Goal: Task Accomplishment & Management: Manage account settings

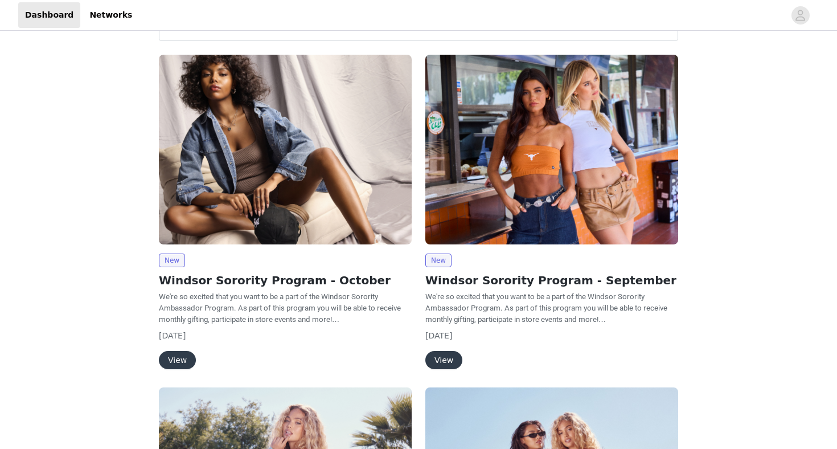
scroll to position [58, 0]
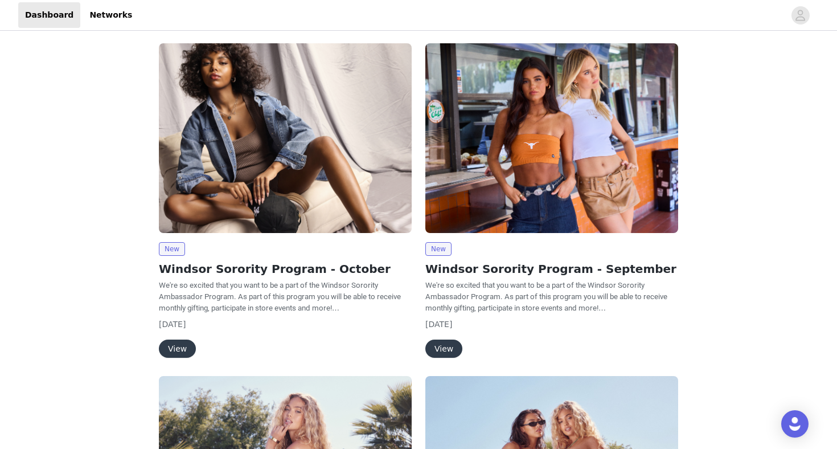
click at [189, 347] on button "View" at bounding box center [177, 348] width 37 height 18
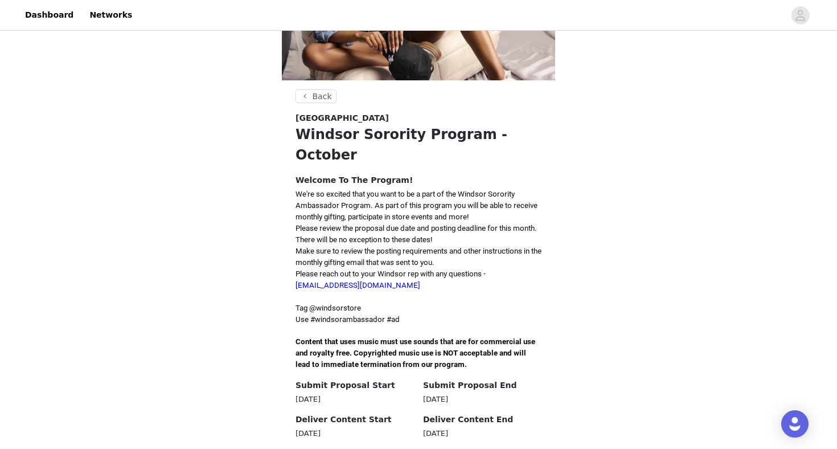
scroll to position [166, 0]
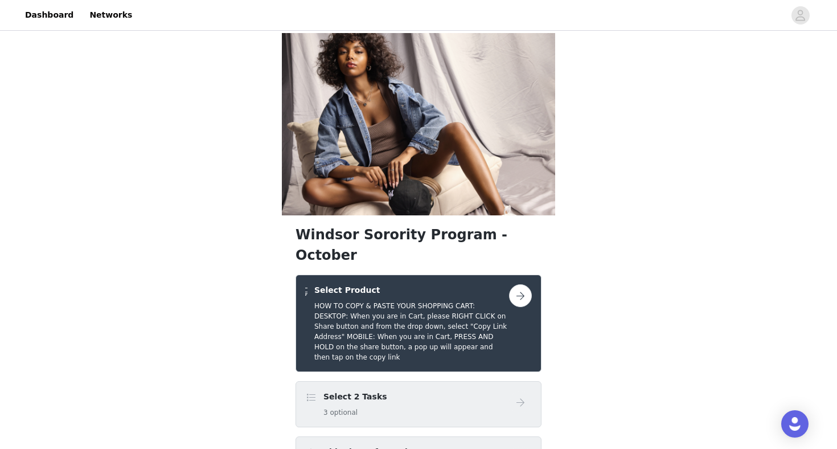
click at [482, 446] on div "Shipping Information" at bounding box center [407, 454] width 204 height 17
click at [804, 18] on icon "avatar" at bounding box center [800, 15] width 11 height 18
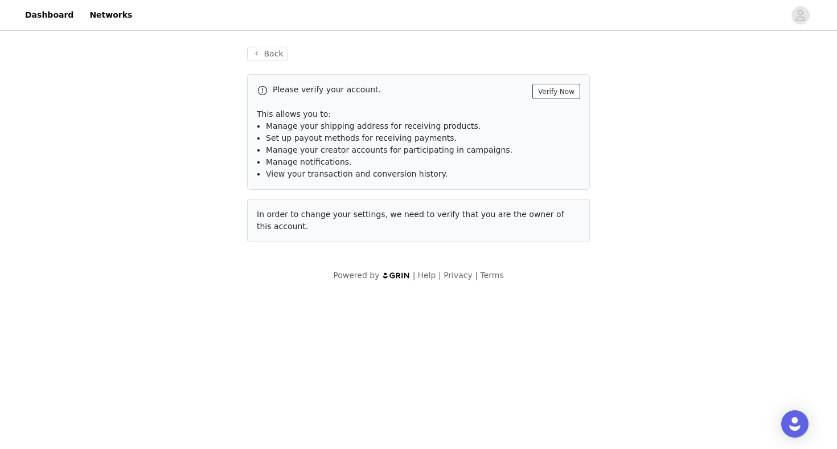
click at [551, 87] on button "Verify Now" at bounding box center [557, 91] width 48 height 15
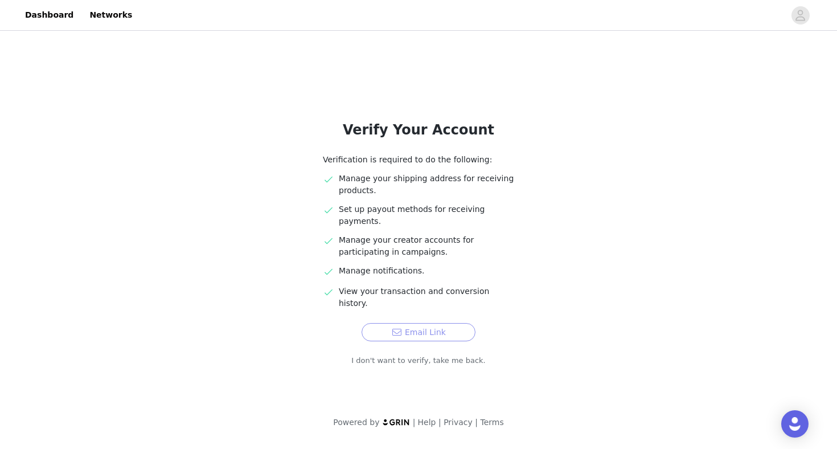
click at [388, 323] on button "Email Link" at bounding box center [419, 332] width 114 height 18
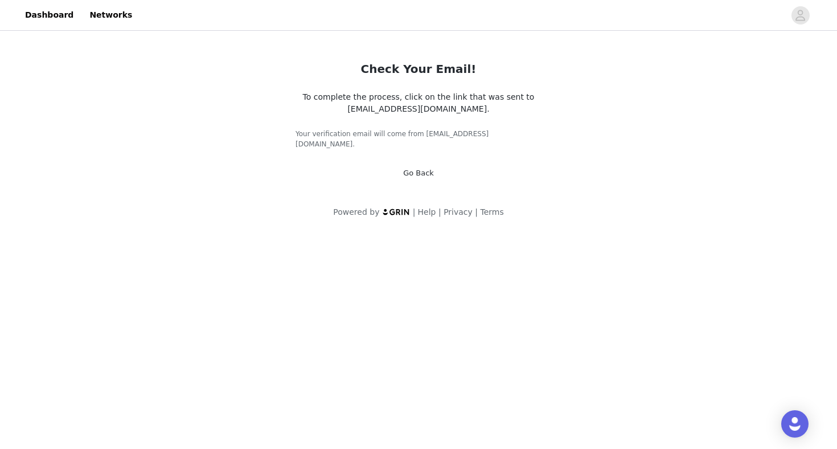
click at [413, 167] on div "Go Back" at bounding box center [418, 172] width 31 height 11
click at [415, 169] on link "Go Back" at bounding box center [418, 173] width 31 height 9
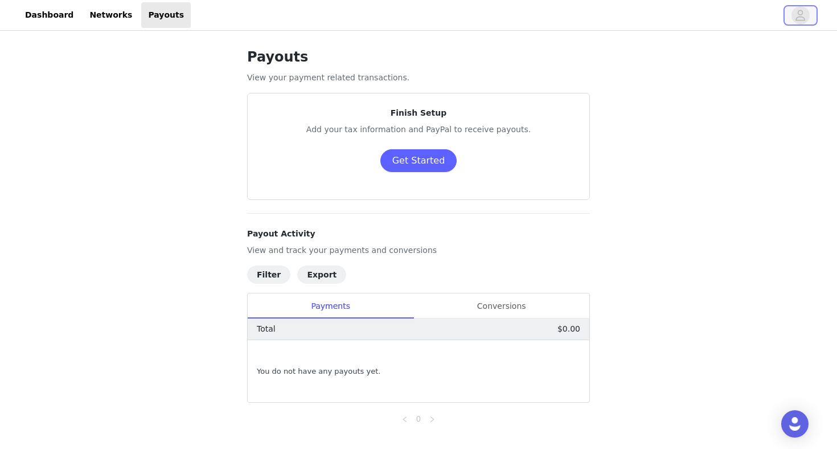
click at [798, 15] on icon "avatar" at bounding box center [800, 15] width 11 height 18
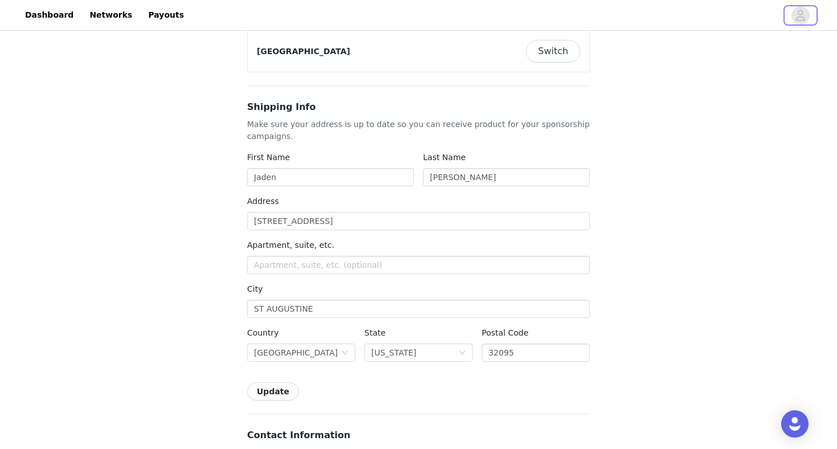
scroll to position [120, 0]
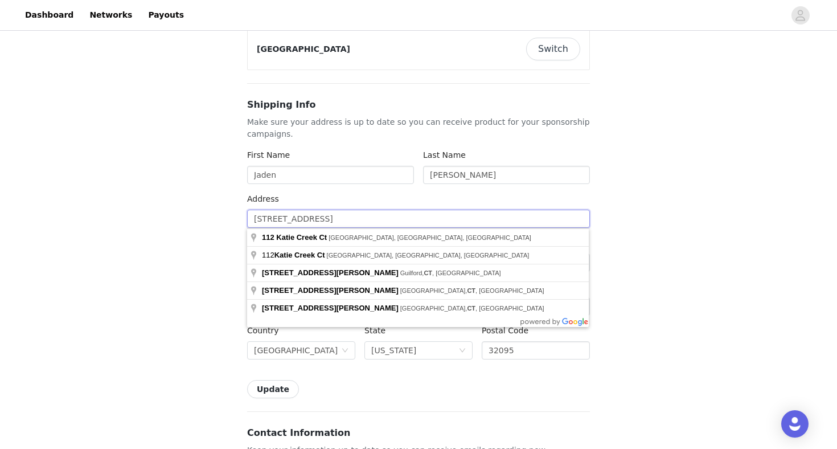
drag, startPoint x: 369, startPoint y: 216, endPoint x: 261, endPoint y: 221, distance: 108.3
click at [261, 221] on input "[STREET_ADDRESS]" at bounding box center [418, 219] width 343 height 18
type input "15"
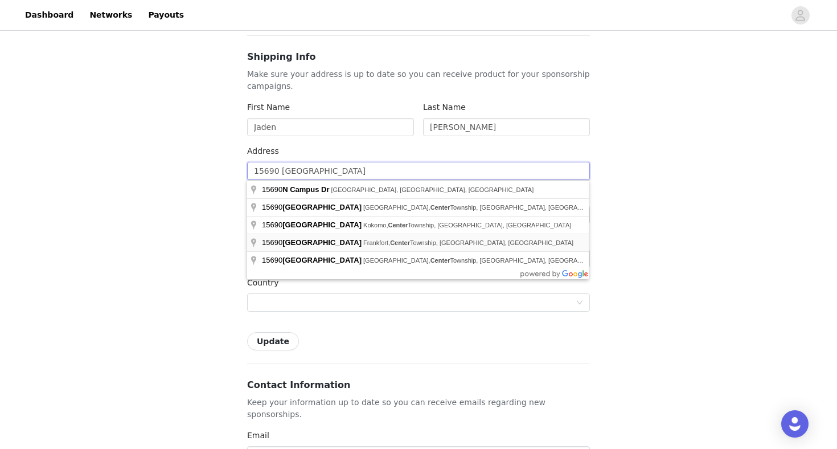
scroll to position [178, 0]
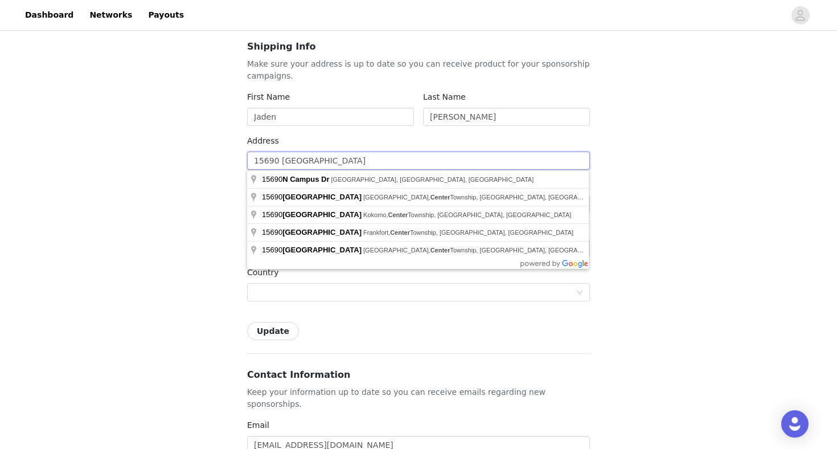
click at [301, 163] on input "15690 [GEOGRAPHIC_DATA]" at bounding box center [418, 160] width 343 height 18
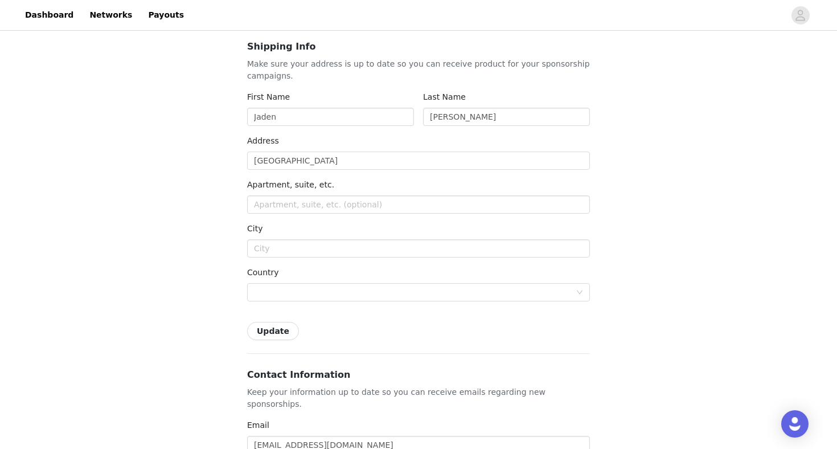
click at [372, 139] on div "Address" at bounding box center [418, 143] width 343 height 17
click at [288, 158] on input "[GEOGRAPHIC_DATA]" at bounding box center [418, 160] width 343 height 18
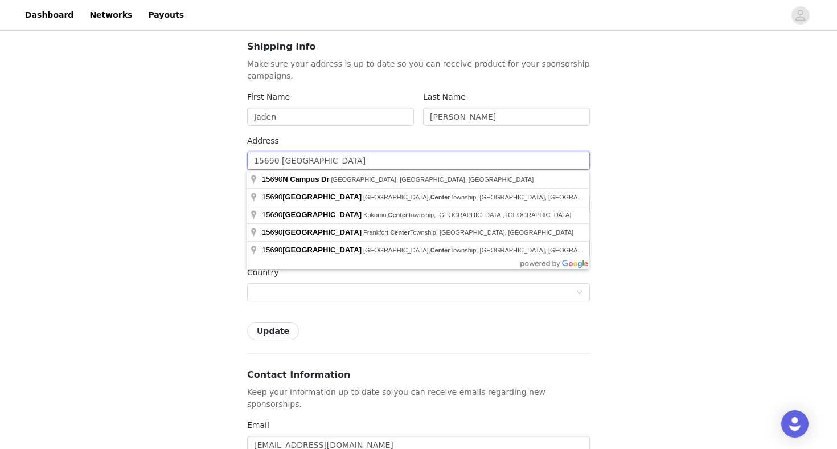
type input "15690 [GEOGRAPHIC_DATA]"
click at [617, 211] on div "Back Settings Brand Live Site Switch between the Live URLs of brands you’re act…" at bounding box center [418, 434] width 837 height 1158
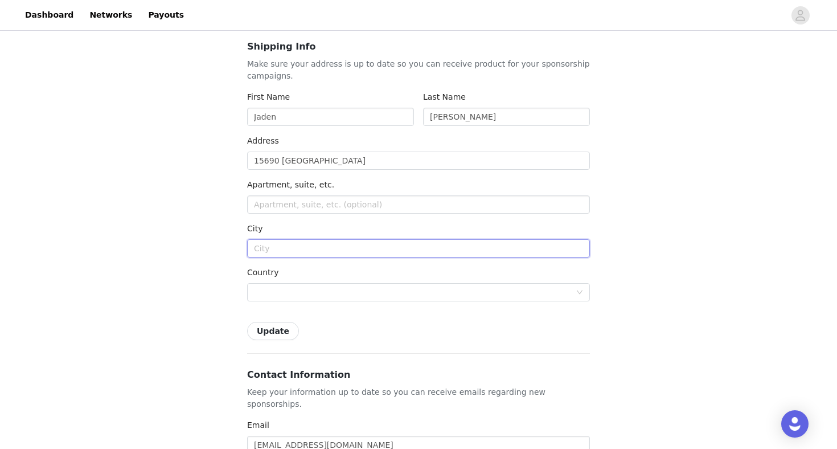
click at [295, 247] on input "text" at bounding box center [418, 248] width 343 height 18
type input "[GEOGRAPHIC_DATA]"
click at [306, 297] on div at bounding box center [415, 292] width 322 height 17
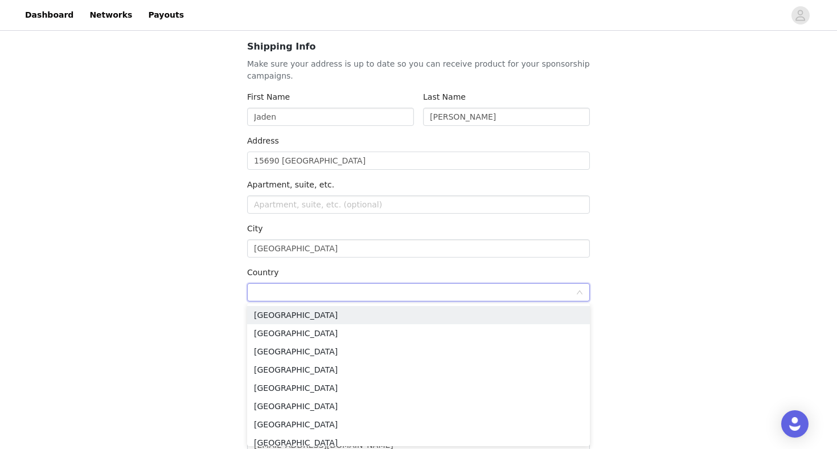
type input "[GEOGRAPHIC_DATA]"
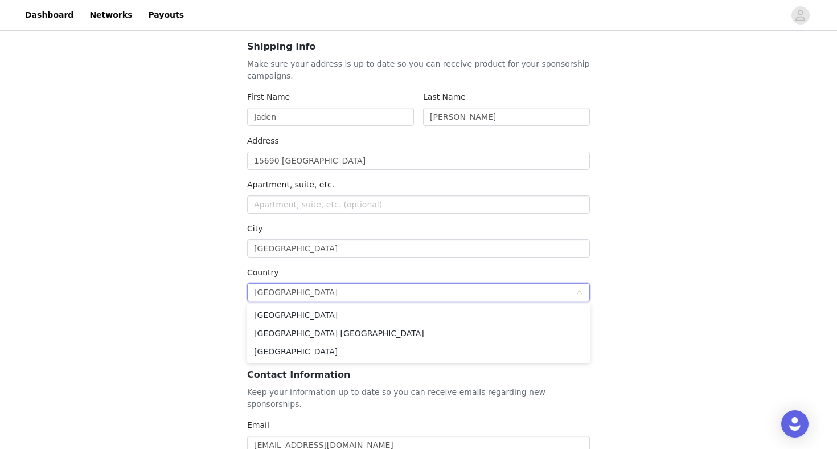
click at [632, 275] on div "Back Settings Brand Live Site Switch between the Live URLs of brands you’re act…" at bounding box center [418, 434] width 837 height 1158
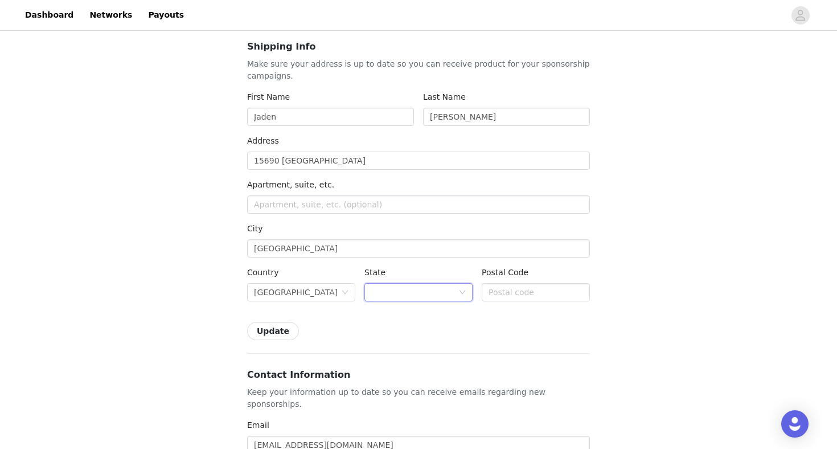
click at [411, 293] on div at bounding box center [414, 292] width 87 height 17
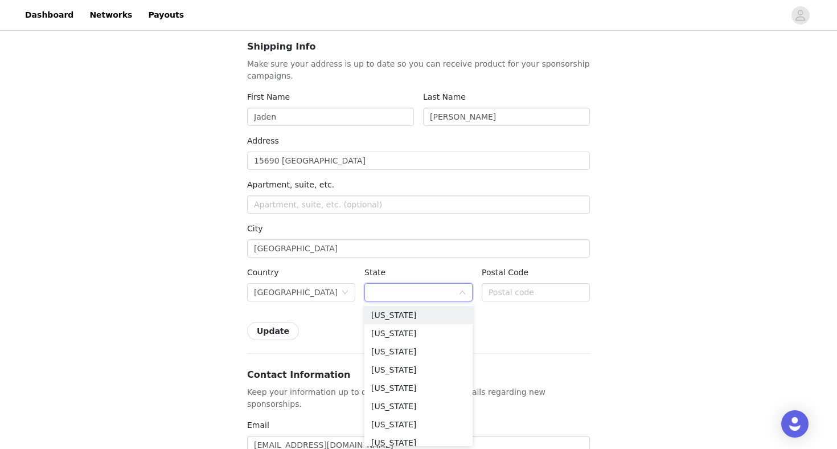
type input "FL"
type input "33620"
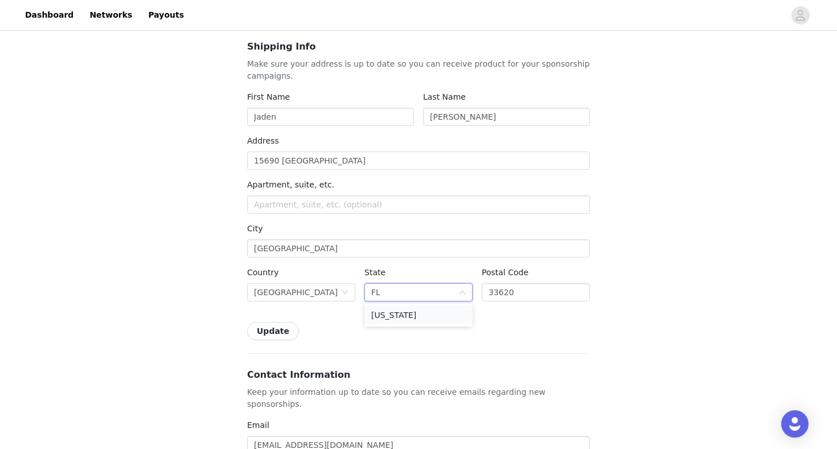
click at [406, 314] on li "[US_STATE]" at bounding box center [418, 315] width 108 height 18
click at [525, 285] on input "33620" at bounding box center [536, 292] width 108 height 18
click at [480, 317] on div "Shipping Info Make sure your address is up to date so you can receive product f…" at bounding box center [418, 190] width 343 height 300
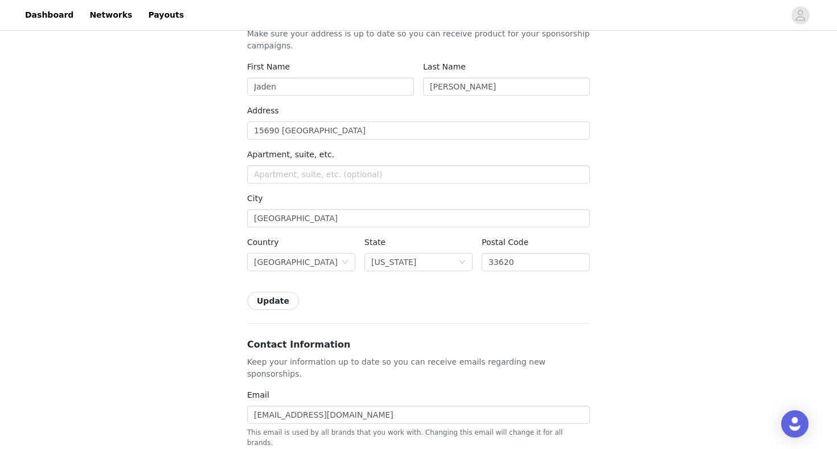
scroll to position [223, 0]
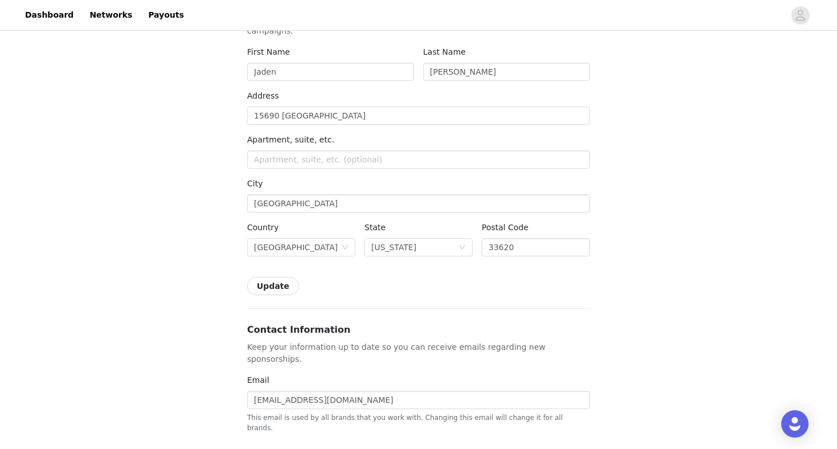
click at [276, 287] on button "Update" at bounding box center [273, 286] width 52 height 18
click at [483, 22] on link "Close" at bounding box center [491, 21] width 22 height 9
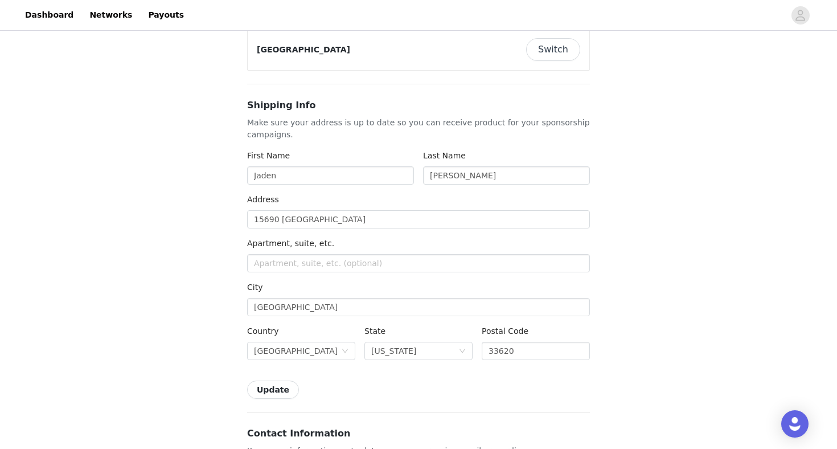
scroll to position [17, 0]
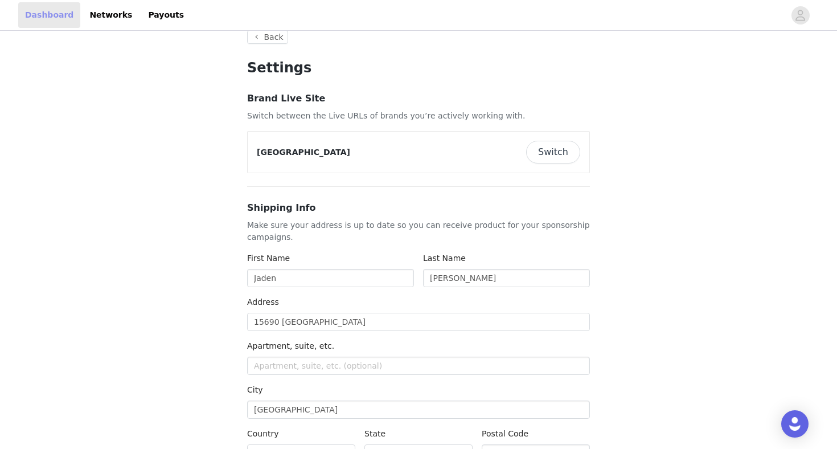
click at [51, 13] on link "Dashboard" at bounding box center [49, 15] width 62 height 26
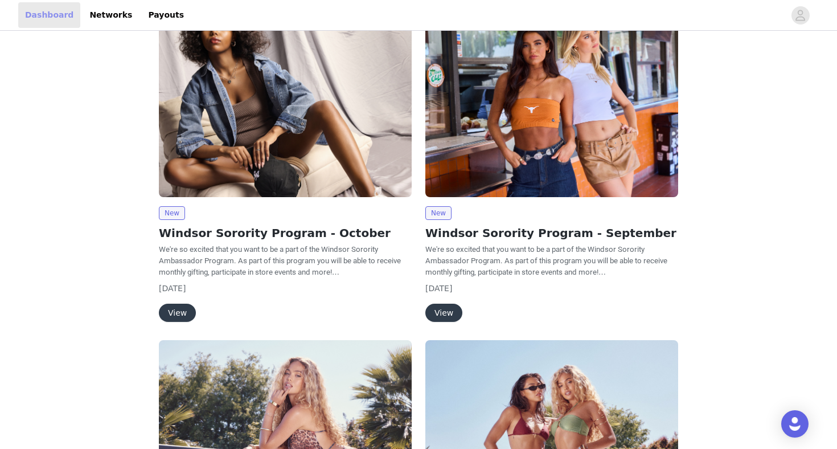
scroll to position [127, 0]
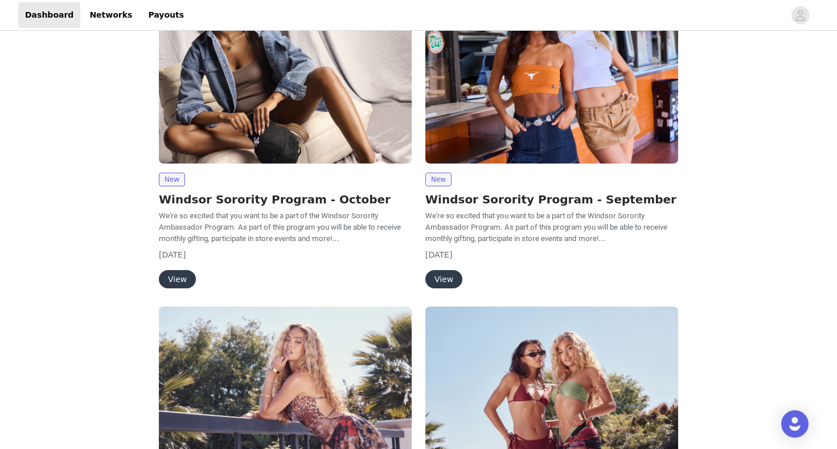
click at [177, 273] on button "View" at bounding box center [177, 279] width 37 height 18
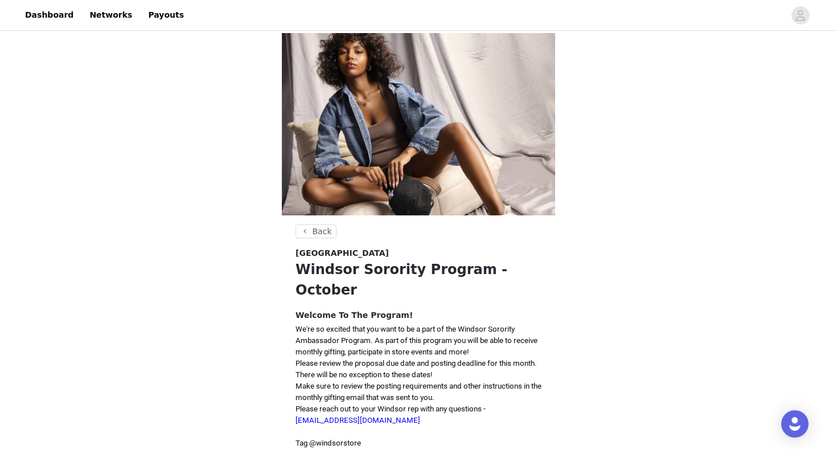
scroll to position [166, 0]
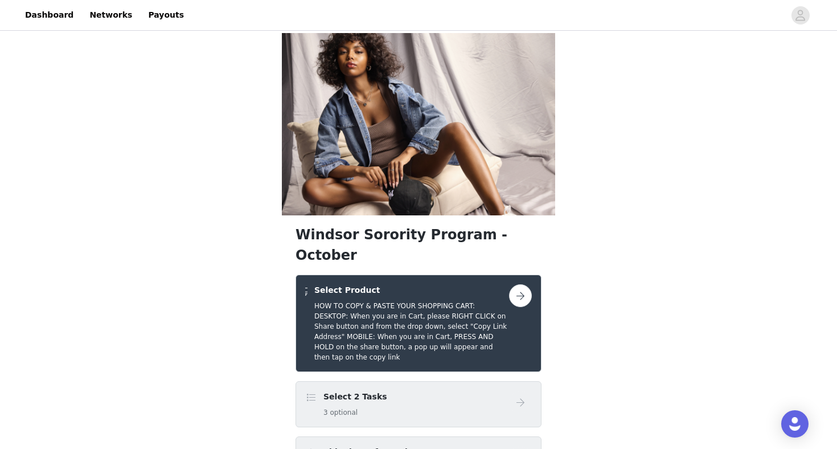
click at [423, 381] on div "Select 2 Tasks 3 optional" at bounding box center [419, 404] width 246 height 46
